Goal: Task Accomplishment & Management: Manage account settings

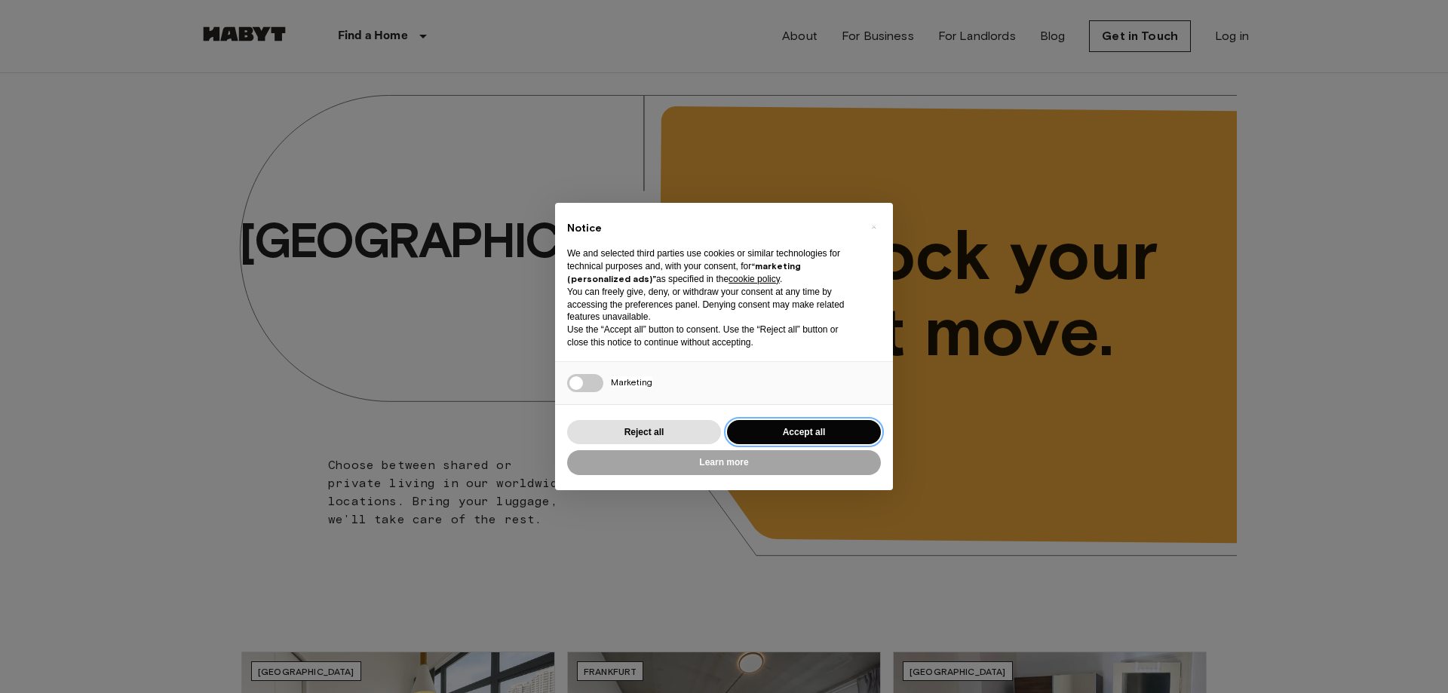
click at [784, 434] on button "Accept all" at bounding box center [804, 432] width 154 height 25
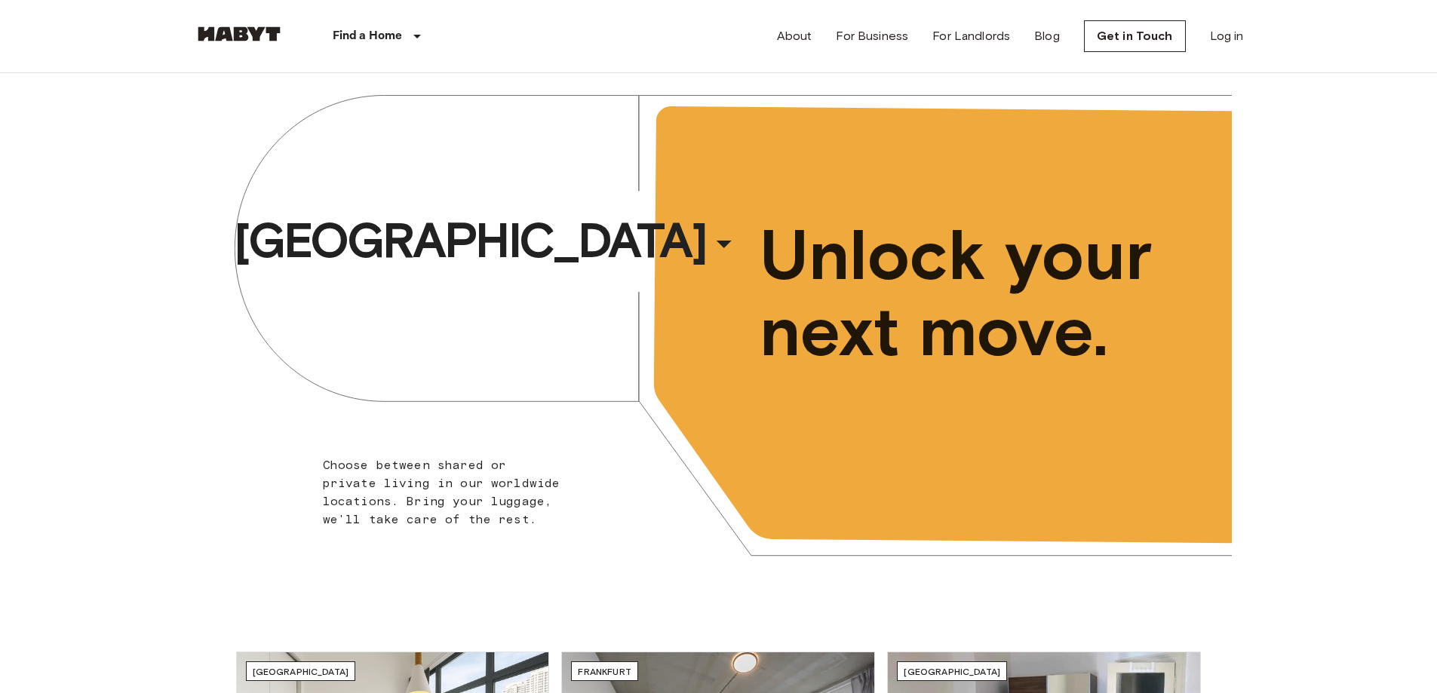
click at [1226, 17] on div "About For Business For Landlords Blog Get in Touch Log in" at bounding box center [1010, 36] width 467 height 72
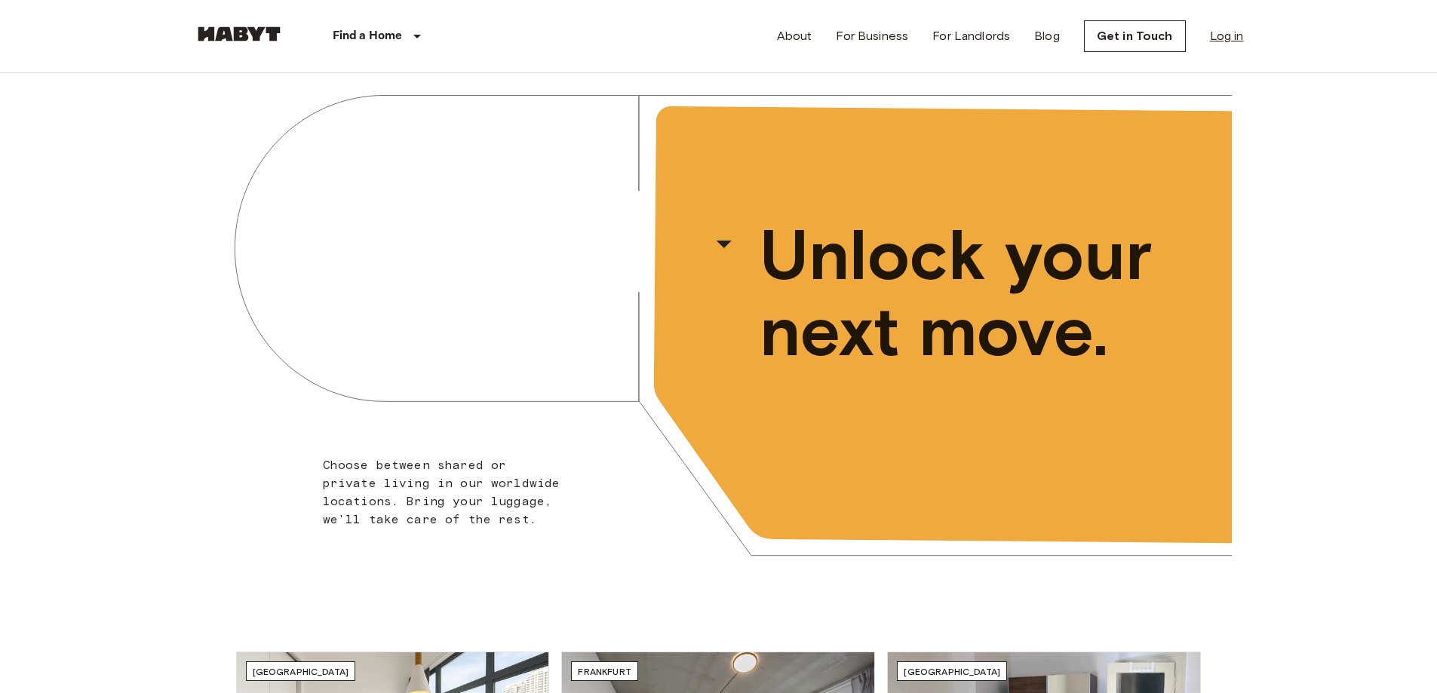
click at [1227, 32] on link "Log in" at bounding box center [1227, 36] width 34 height 18
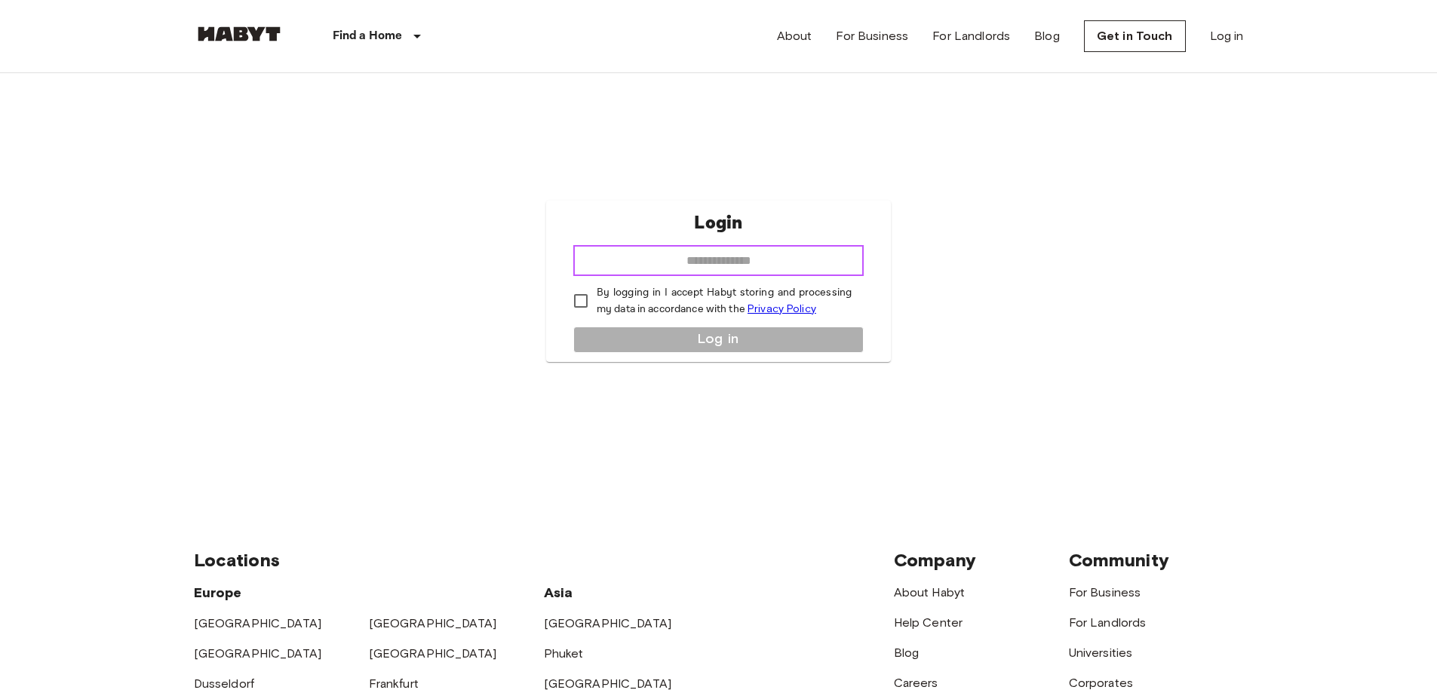
click at [701, 268] on input "email" at bounding box center [718, 261] width 290 height 30
type input "**********"
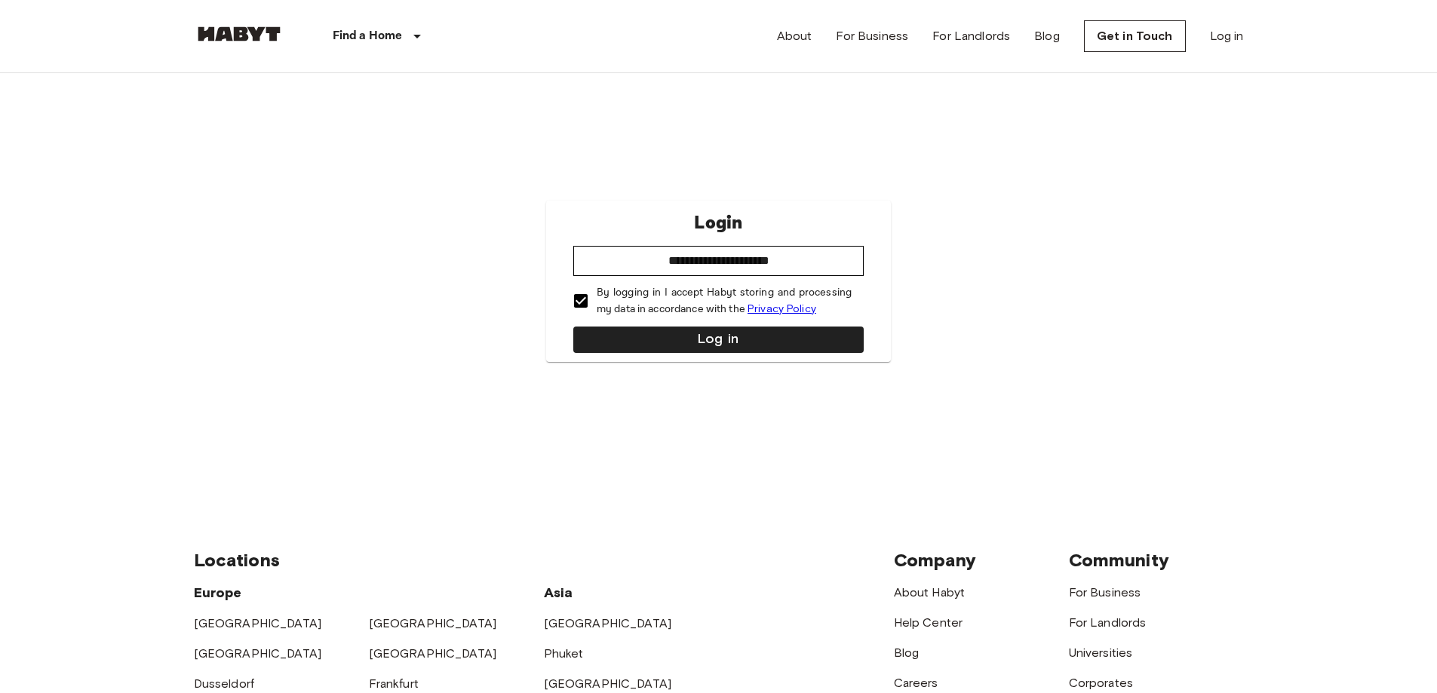
click at [589, 321] on div "**********" at bounding box center [718, 281] width 345 height 161
click at [597, 342] on button "Log in" at bounding box center [718, 340] width 290 height 26
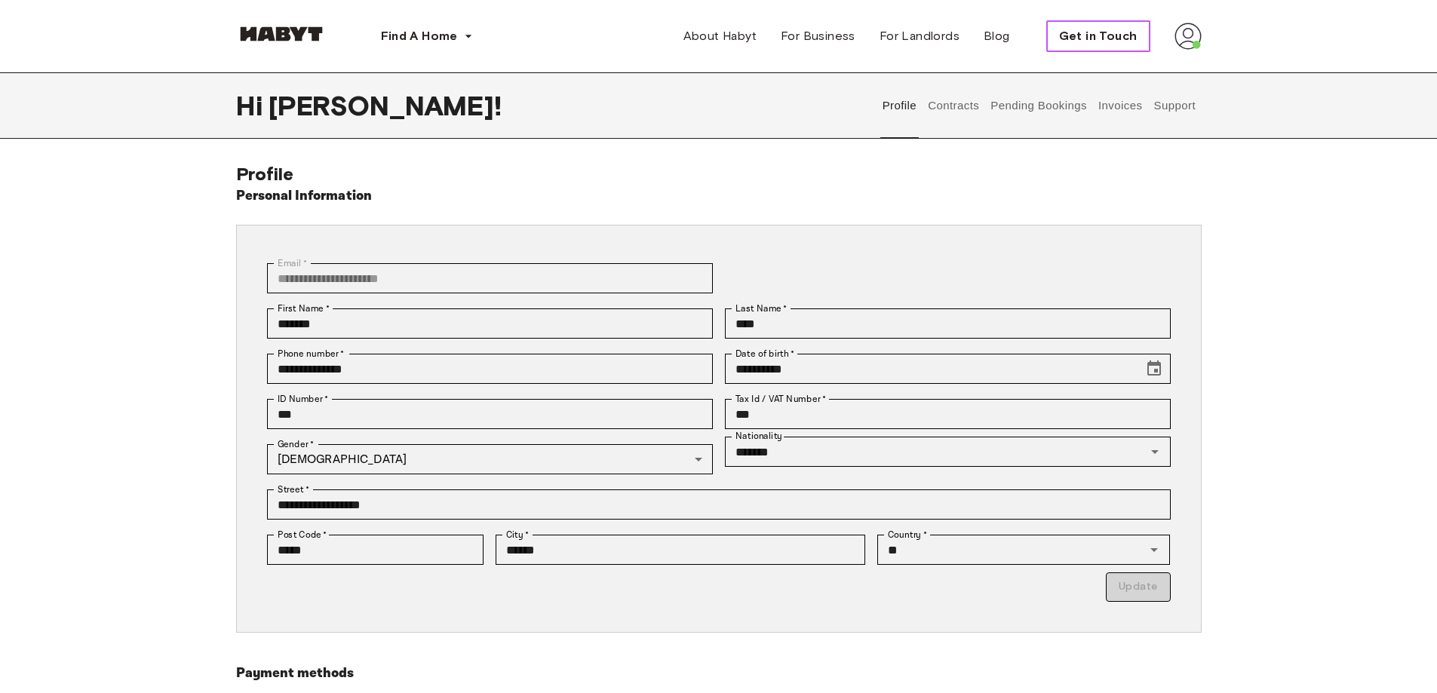
click at [1119, 43] on span "Get in Touch" at bounding box center [1098, 36] width 78 height 18
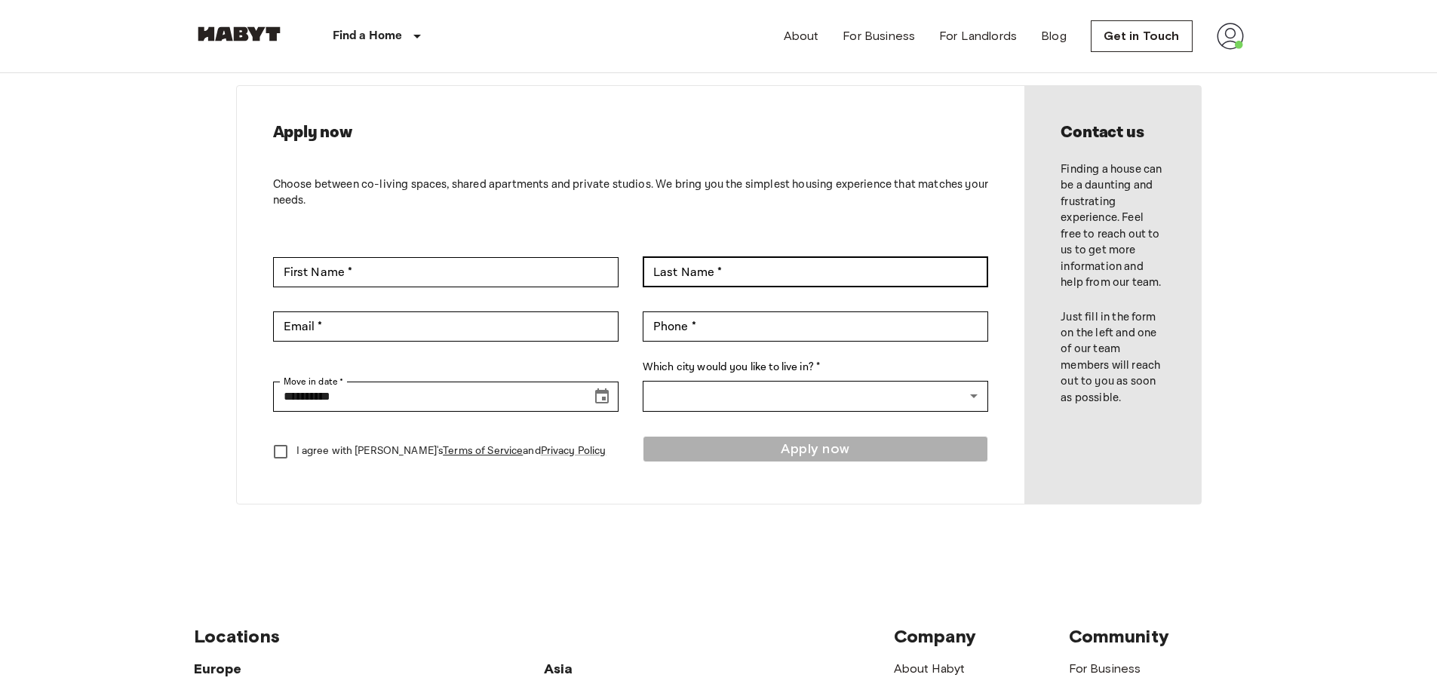
scroll to position [75, 0]
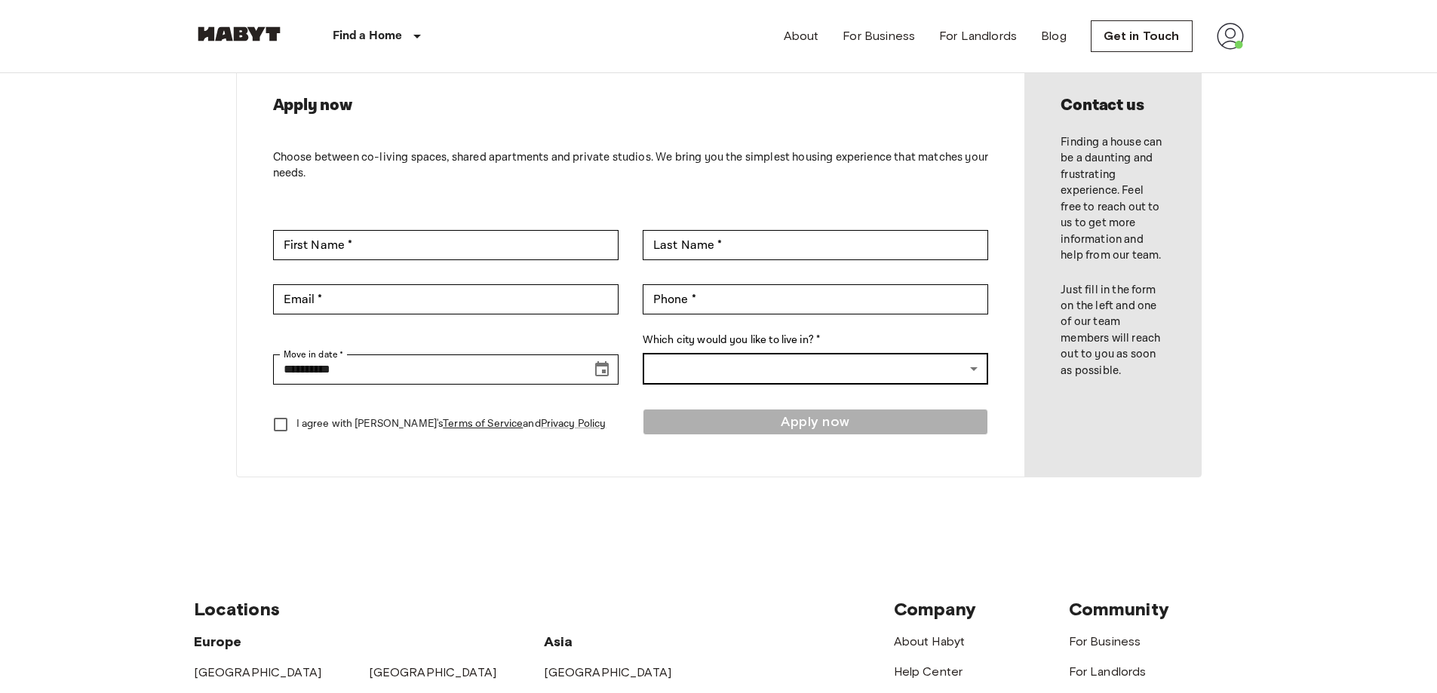
click at [695, 374] on body "**********" at bounding box center [718, 572] width 1437 height 1294
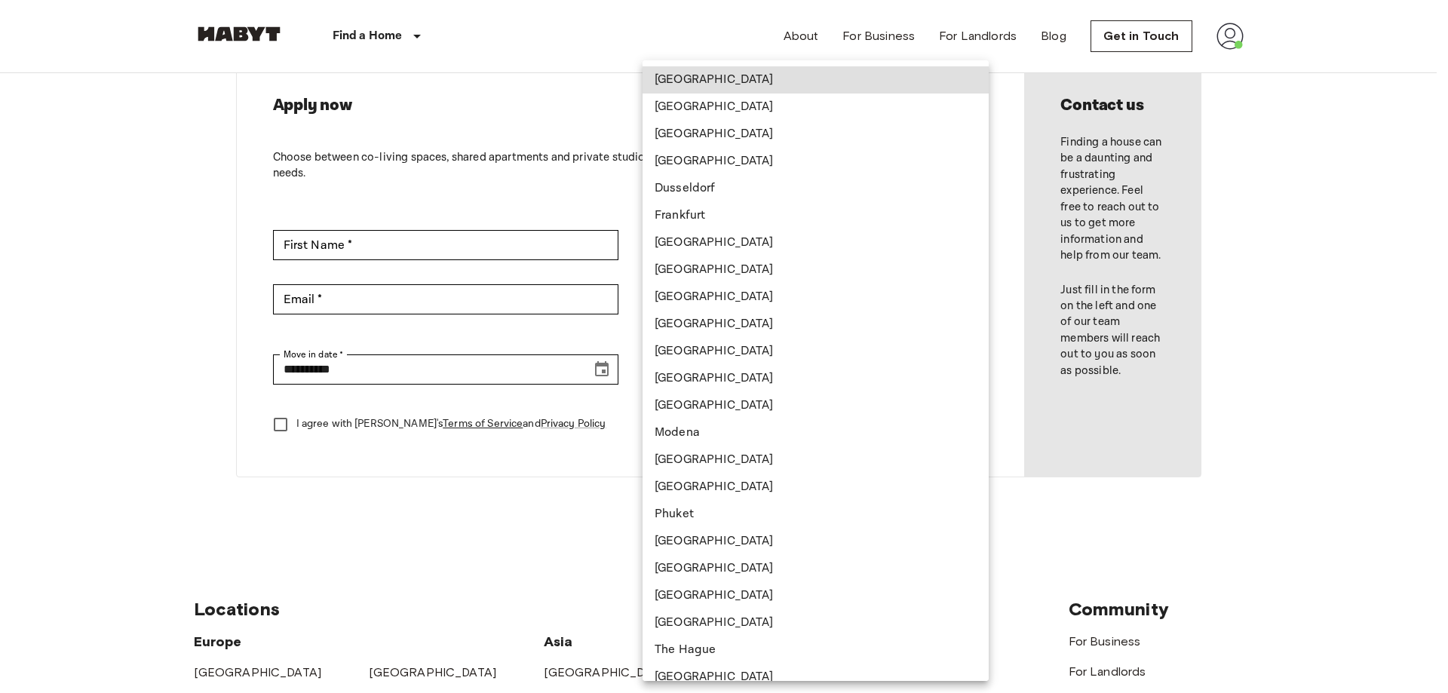
click at [695, 374] on li "[GEOGRAPHIC_DATA]" at bounding box center [816, 378] width 346 height 27
type input "******"
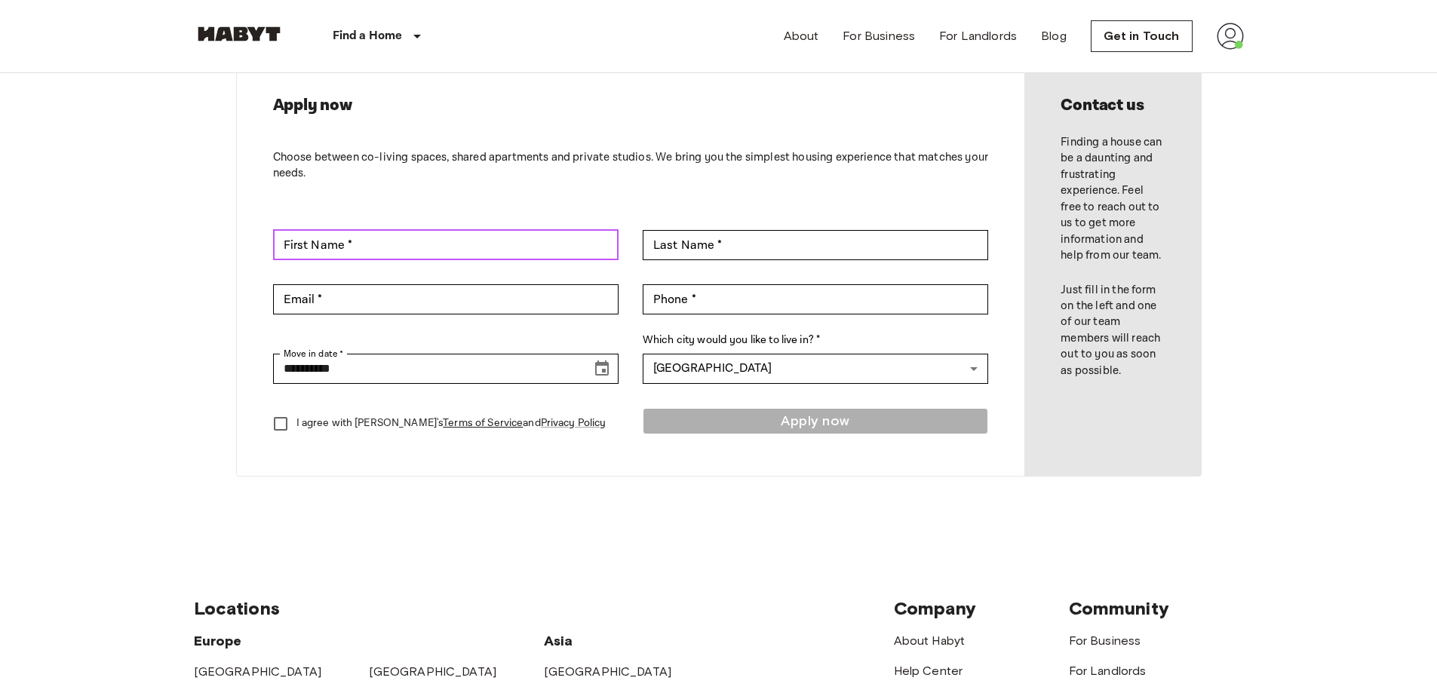
click at [476, 255] on input "First Name *" at bounding box center [445, 245] width 345 height 30
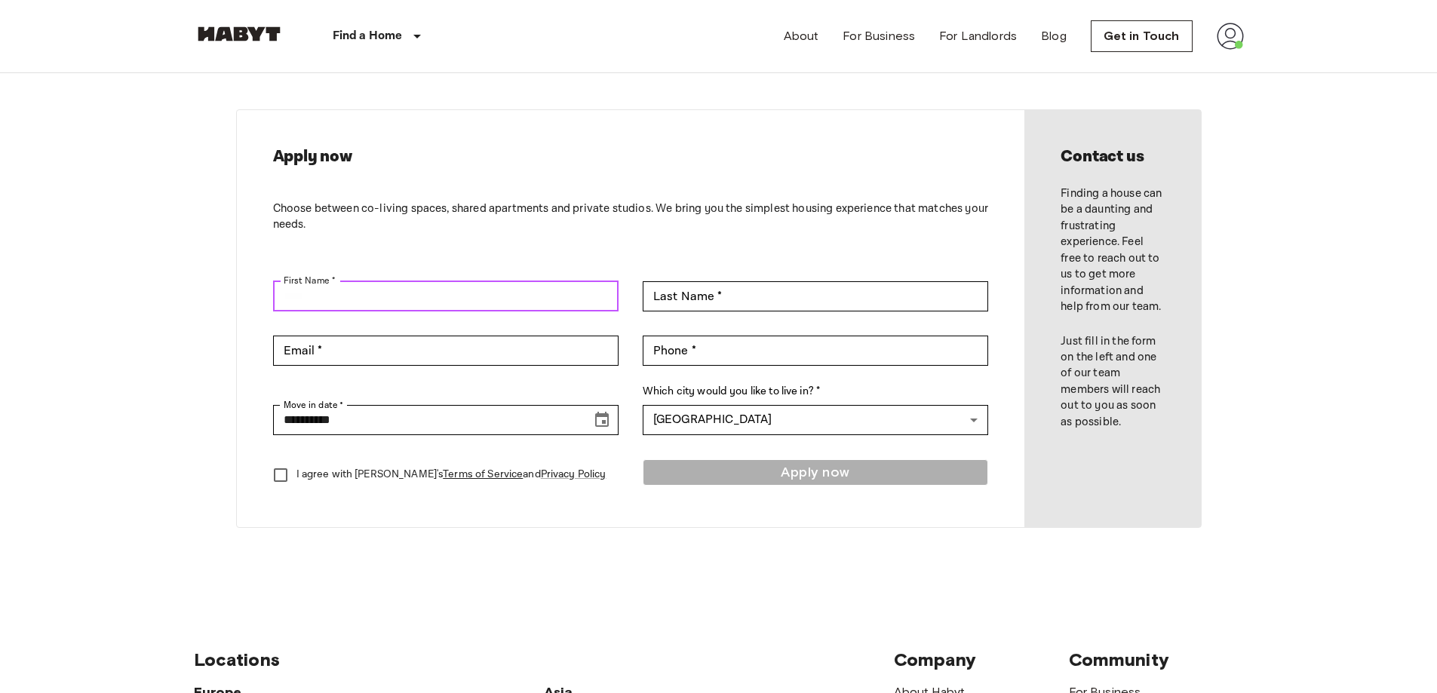
scroll to position [0, 0]
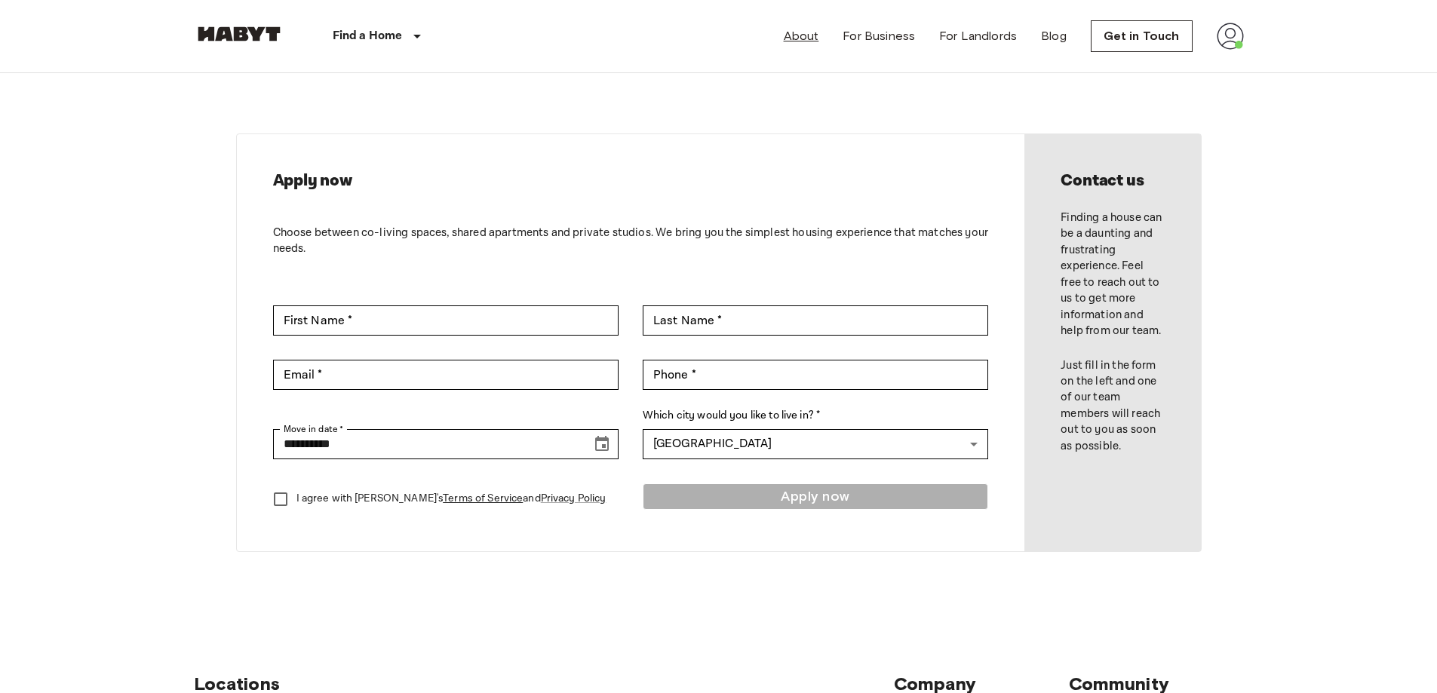
click at [816, 32] on link "About" at bounding box center [801, 36] width 35 height 18
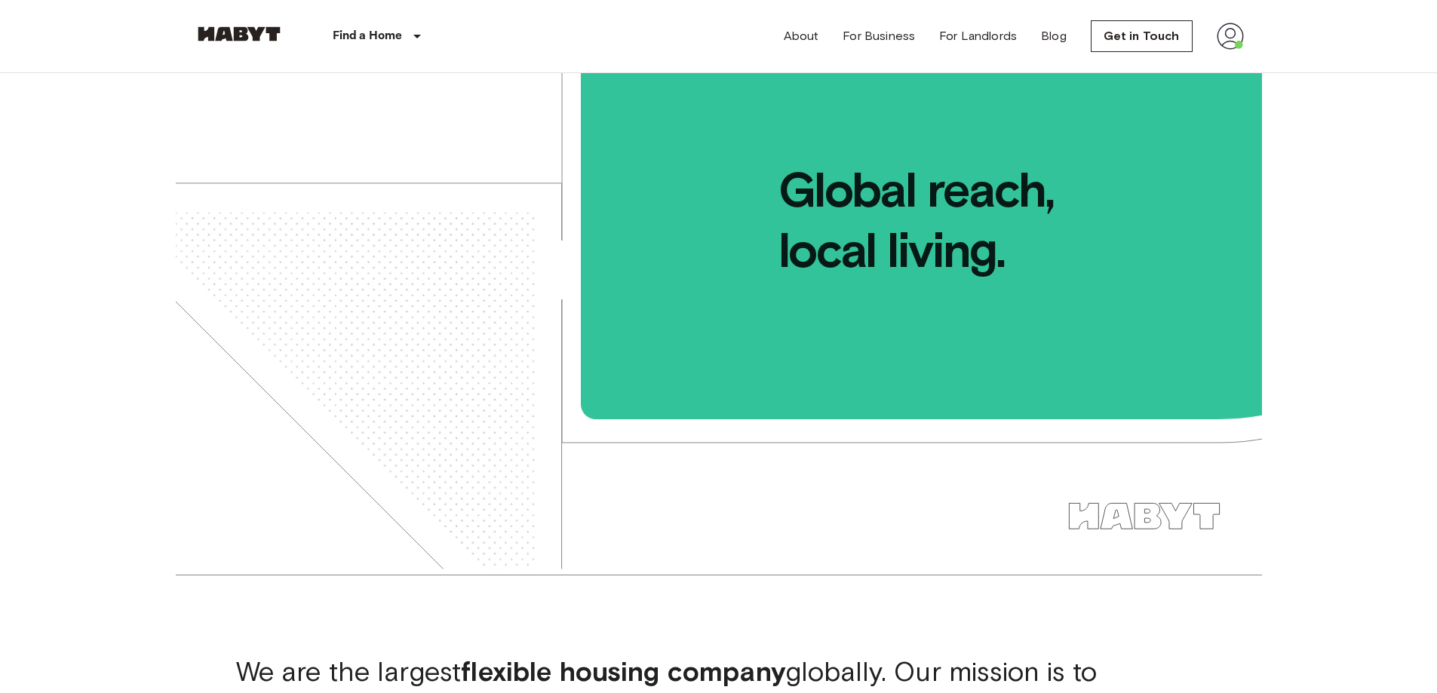
click at [1227, 36] on img at bounding box center [1230, 36] width 27 height 27
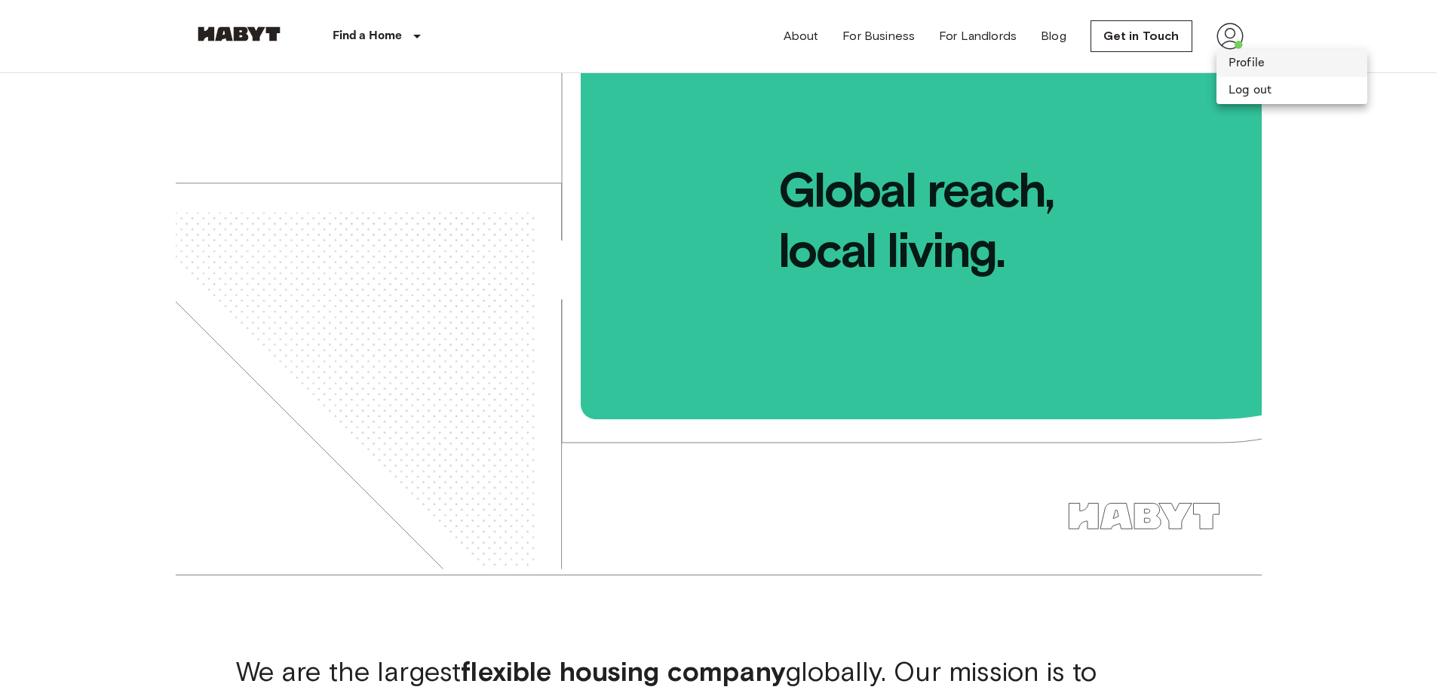
click at [1243, 69] on li "Profile" at bounding box center [1292, 63] width 151 height 27
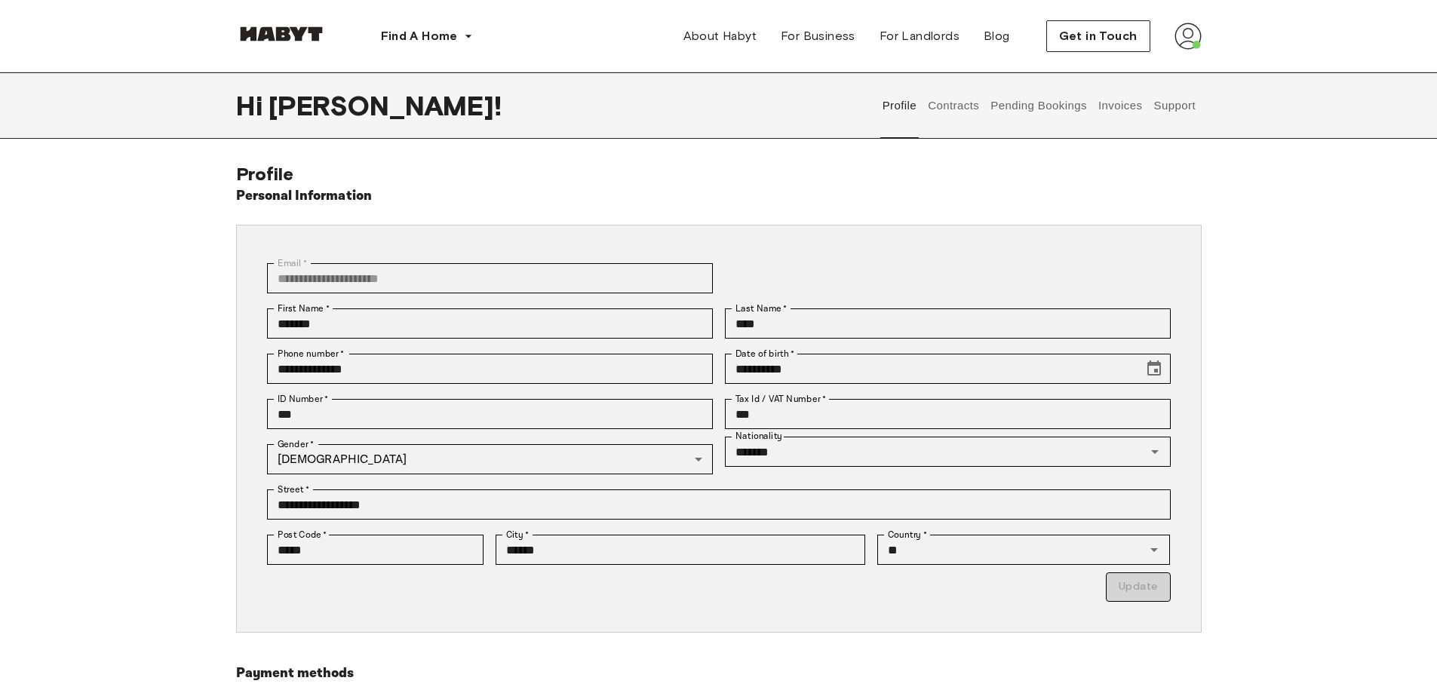
click at [1159, 109] on button "Support" at bounding box center [1175, 105] width 46 height 66
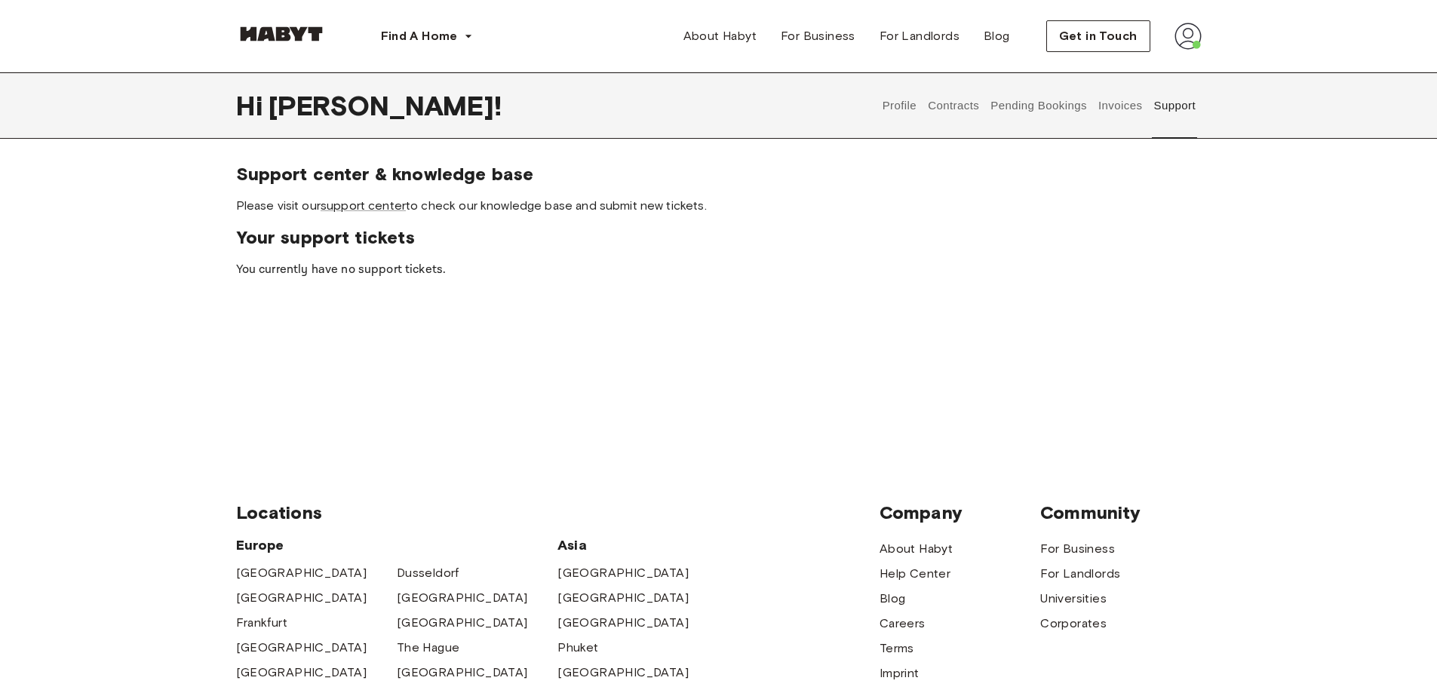
click at [1033, 106] on button "Pending Bookings" at bounding box center [1039, 105] width 100 height 66
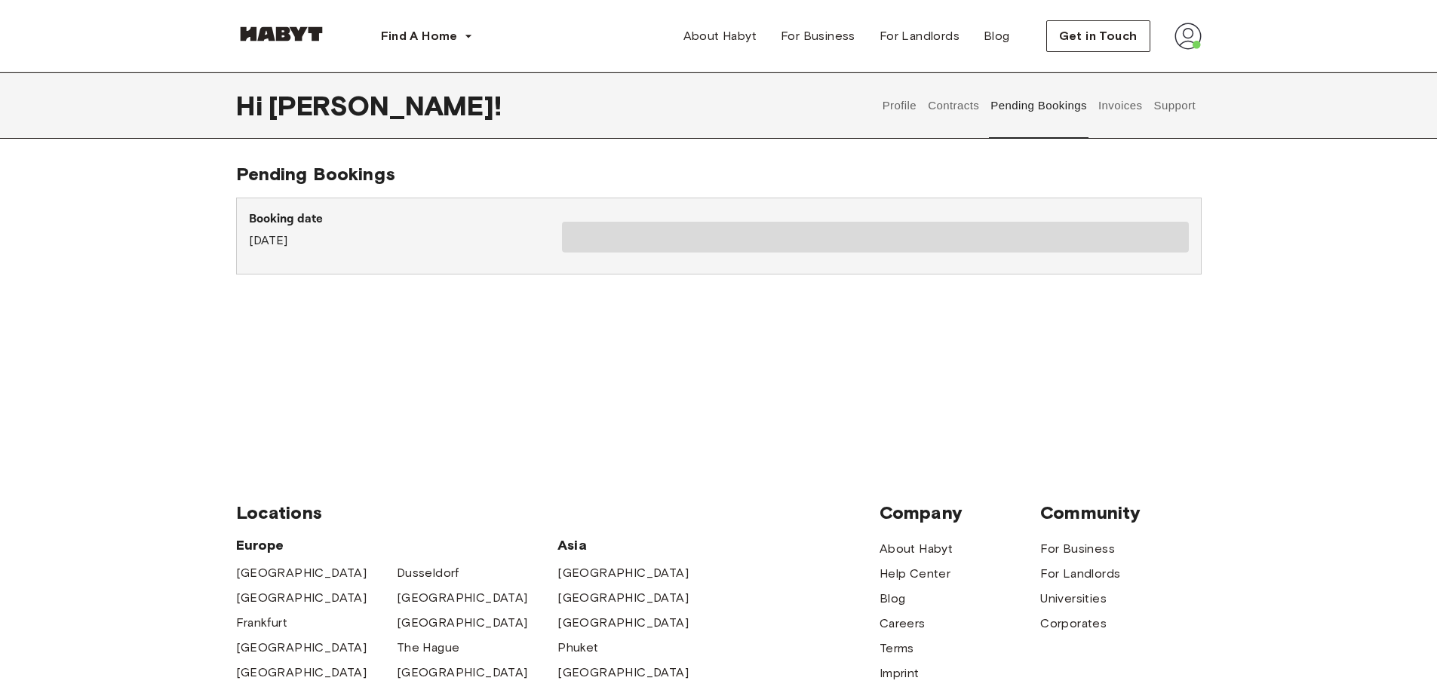
click at [1174, 100] on button "Support" at bounding box center [1175, 105] width 46 height 66
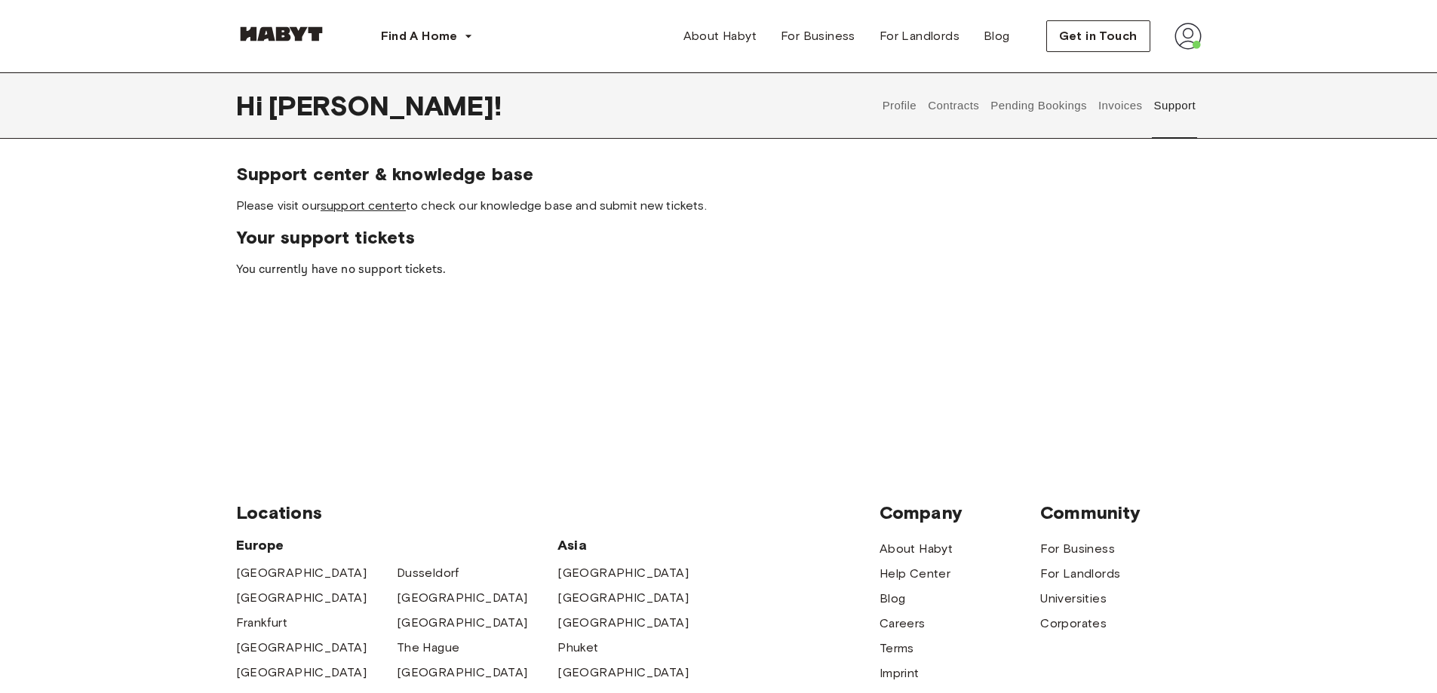
click at [361, 207] on link "support center" at bounding box center [363, 205] width 85 height 14
